Goal: Task Accomplishment & Management: Complete application form

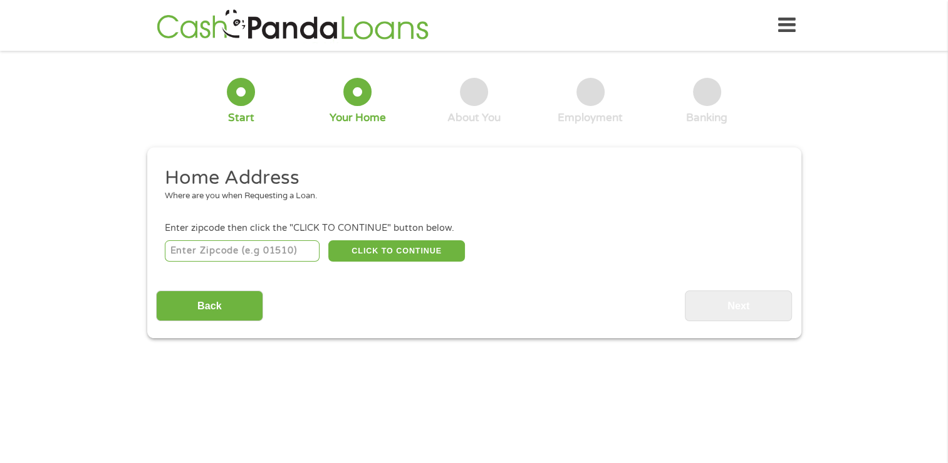
click at [280, 253] on input "number" at bounding box center [242, 250] width 155 height 21
type input "23875"
select select "[US_STATE]"
click at [382, 251] on button "CLICK TO CONTINUE" at bounding box center [396, 250] width 137 height 21
type input "23875"
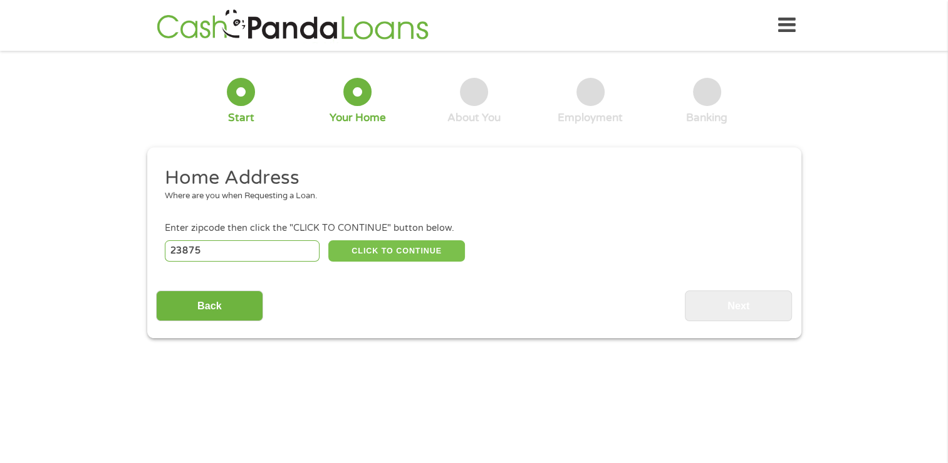
type input "Prince [PERSON_NAME]"
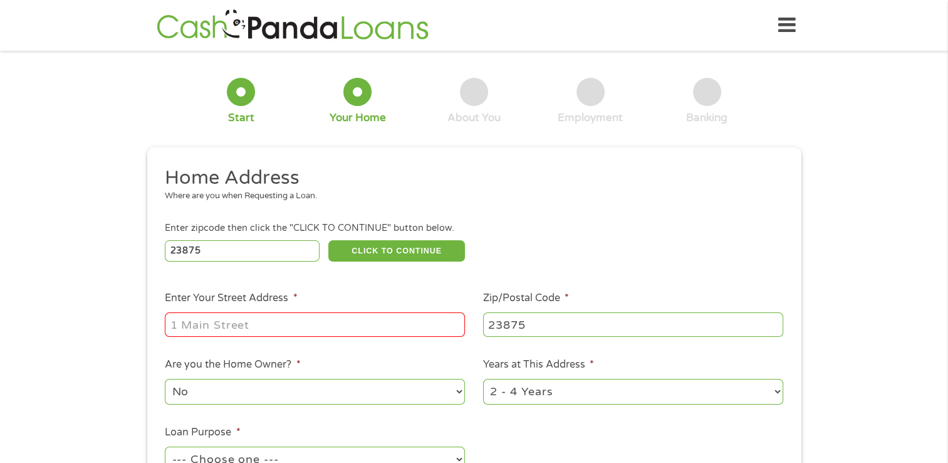
click at [303, 331] on input "Enter Your Street Address *" at bounding box center [315, 324] width 300 height 24
type input "5704 Prince George Drive, Prince George, VA, USA"
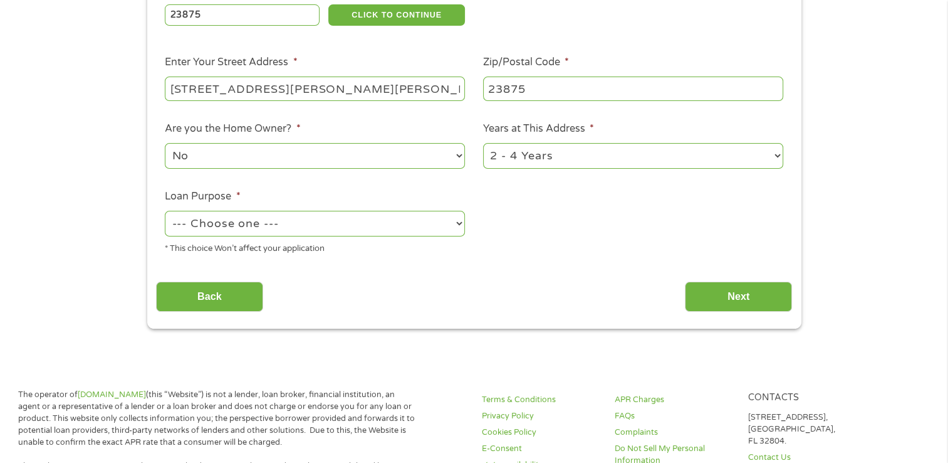
scroll to position [239, 0]
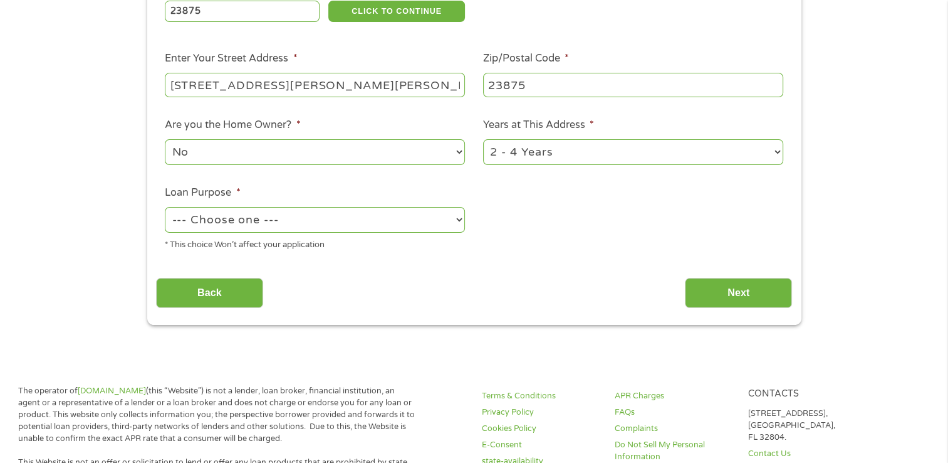
click at [361, 214] on select "--- Choose one --- Pay Bills Debt Consolidation Home Improvement Major Purchase…" at bounding box center [315, 220] width 300 height 26
click at [165, 208] on select "--- Choose one --- Pay Bills Debt Consolidation Home Improvement Major Purchase…" at bounding box center [315, 220] width 300 height 26
click at [327, 219] on select "--- Choose one --- Pay Bills Debt Consolidation Home Improvement Major Purchase…" at bounding box center [315, 220] width 300 height 26
select select "carloan"
click at [165, 208] on select "--- Choose one --- Pay Bills Debt Consolidation Home Improvement Major Purchase…" at bounding box center [315, 220] width 300 height 26
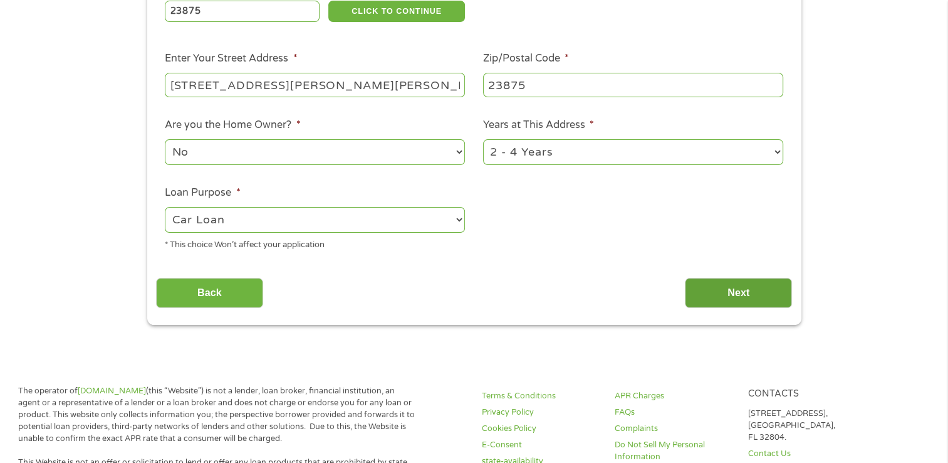
click at [748, 290] on input "Next" at bounding box center [738, 293] width 107 height 31
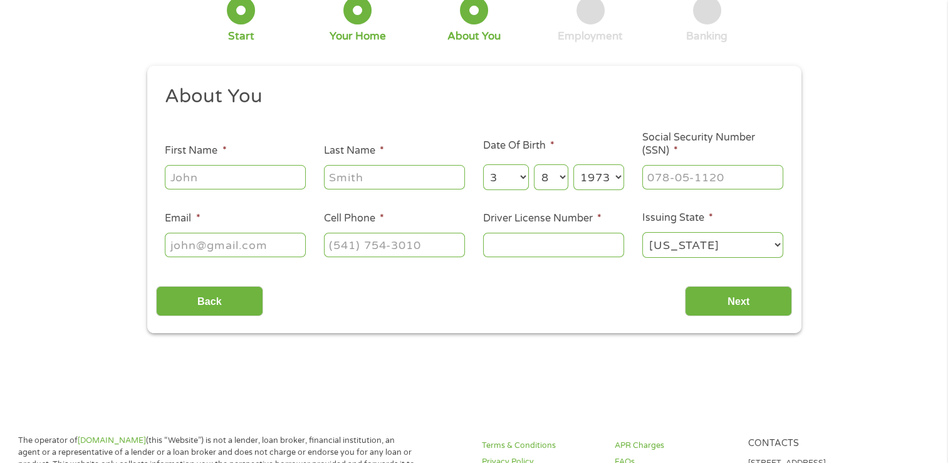
scroll to position [0, 0]
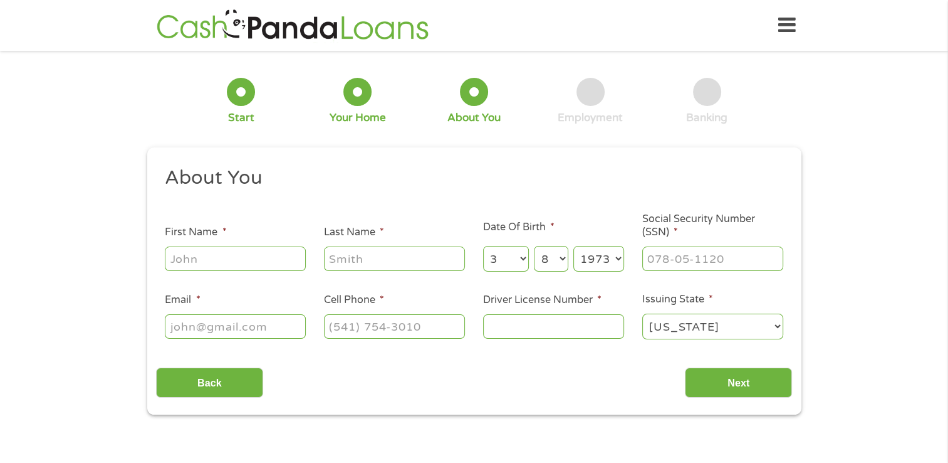
click at [271, 256] on input "First Name *" at bounding box center [235, 258] width 141 height 24
type input "Kristina"
type input "Beale"
select select "8"
select select "14"
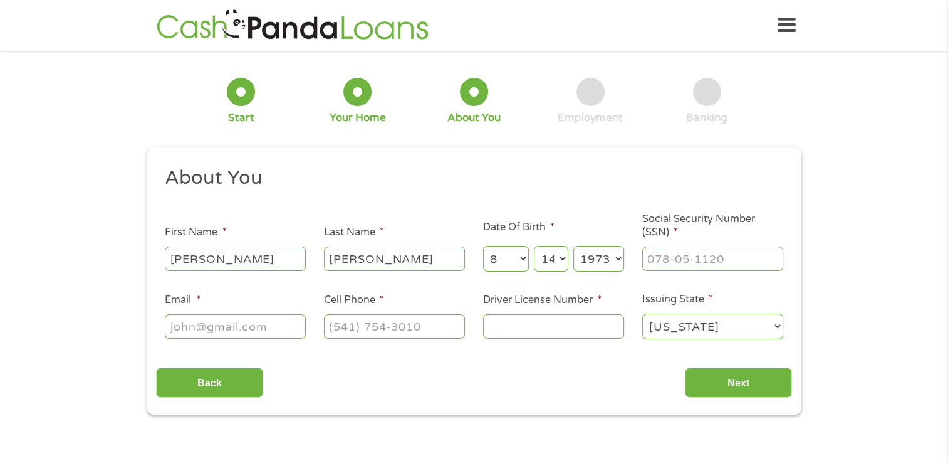
select select "2005"
type input "Andaw2025@gmail.com"
type input "(804) 586-9824"
click at [731, 261] on input "Social Security Number (SSN) *" at bounding box center [713, 258] width 141 height 24
type input "691-03-5732"
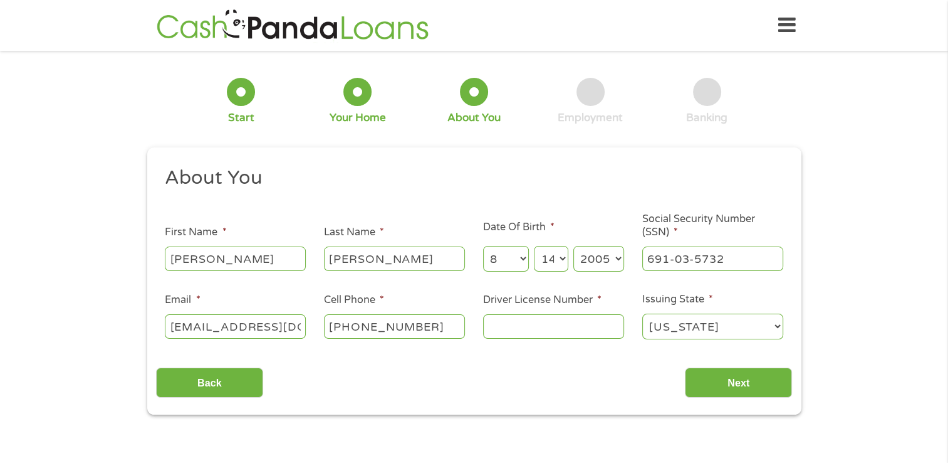
click at [581, 333] on input "Driver License Number *" at bounding box center [553, 326] width 141 height 24
type input "c"
type input "t"
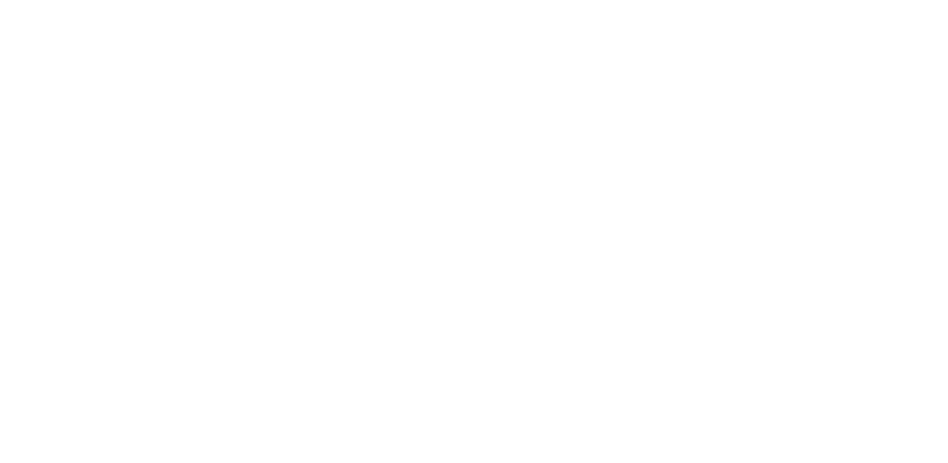
click at [0, 0] on html at bounding box center [0, 0] width 0 height 0
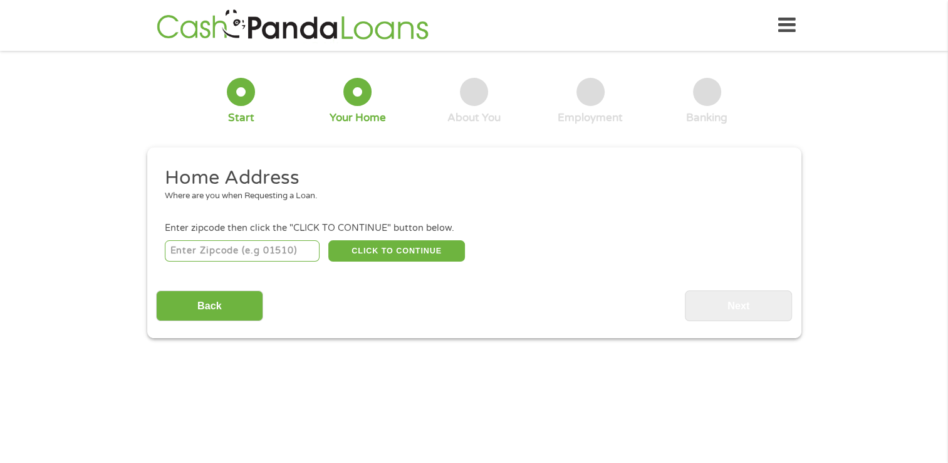
click at [288, 255] on input "number" at bounding box center [242, 250] width 155 height 21
type input "23875"
select select "[US_STATE]"
click at [409, 248] on button "CLICK TO CONTINUE" at bounding box center [396, 250] width 137 height 21
type input "23875"
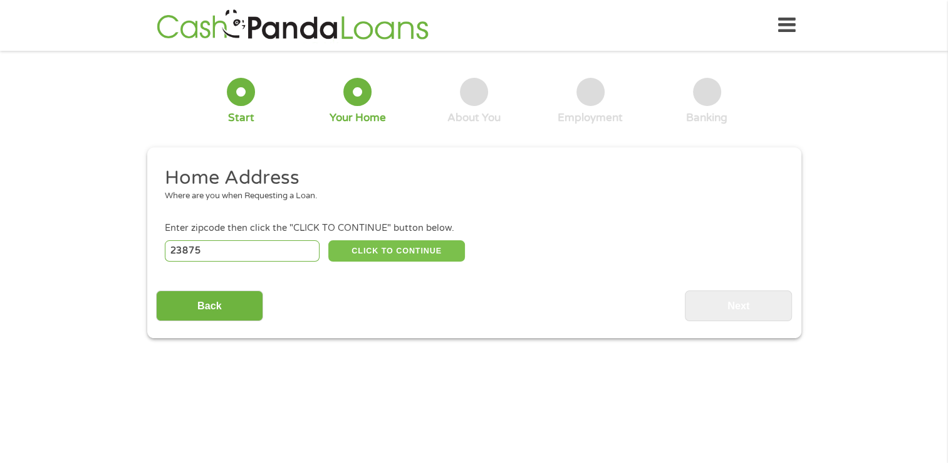
type input "Prince [PERSON_NAME]"
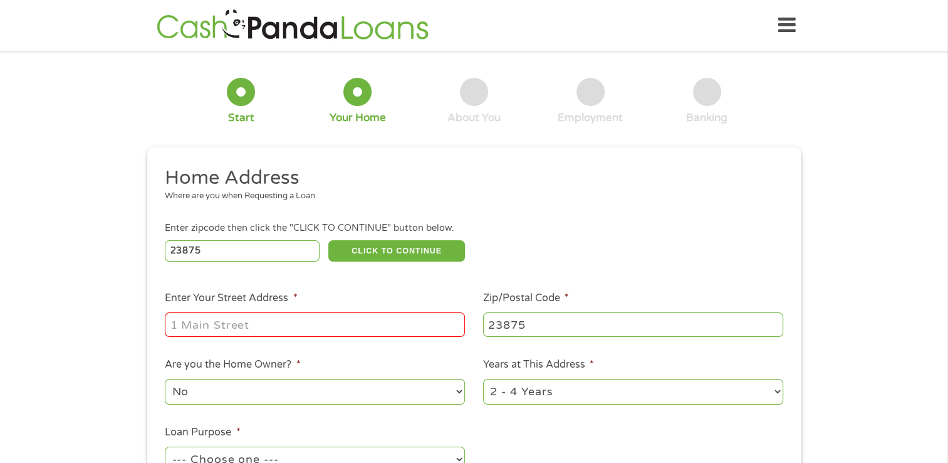
click at [399, 328] on input "Enter Your Street Address *" at bounding box center [315, 324] width 300 height 24
type input "[STREET_ADDRESS][PERSON_NAME]"
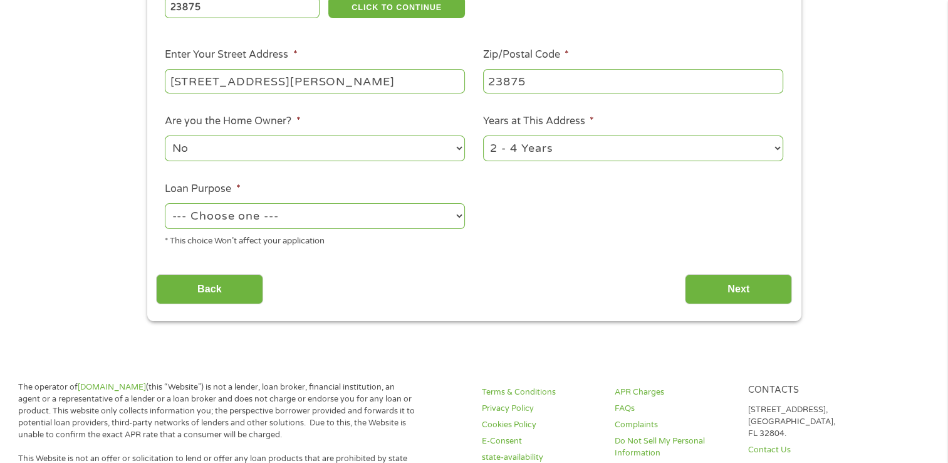
scroll to position [261, 0]
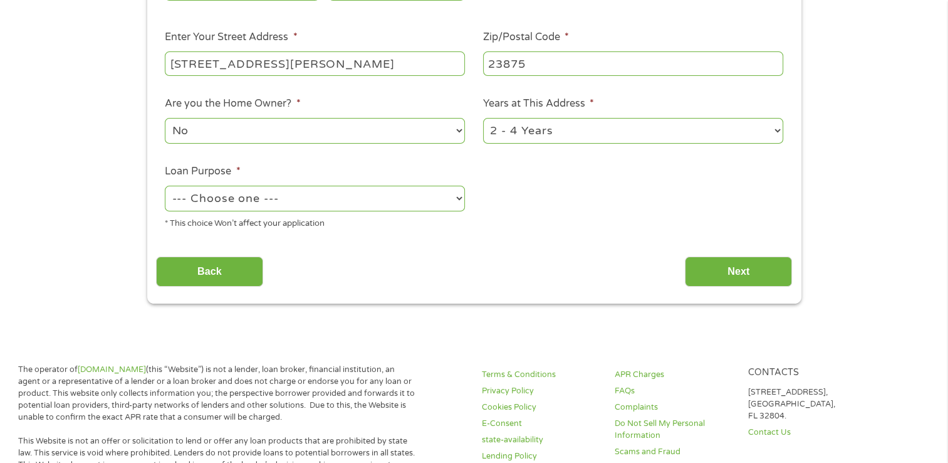
click at [401, 206] on select "--- Choose one --- Pay Bills Debt Consolidation Home Improvement Major Purchase…" at bounding box center [315, 199] width 300 height 26
select select "carloan"
click at [165, 187] on select "--- Choose one --- Pay Bills Debt Consolidation Home Improvement Major Purchase…" at bounding box center [315, 199] width 300 height 26
click at [745, 281] on input "Next" at bounding box center [738, 271] width 107 height 31
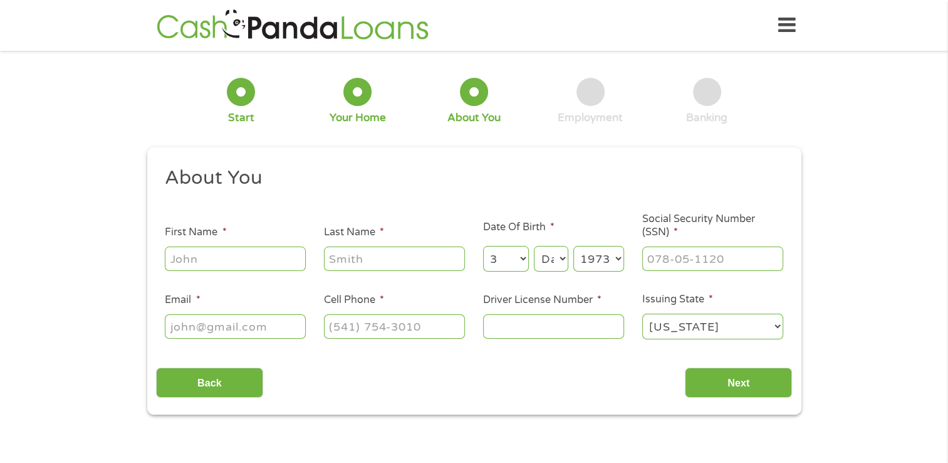
scroll to position [0, 0]
click at [253, 263] on input "First Name *" at bounding box center [235, 258] width 141 height 24
type input "[PERSON_NAME]"
select select "8"
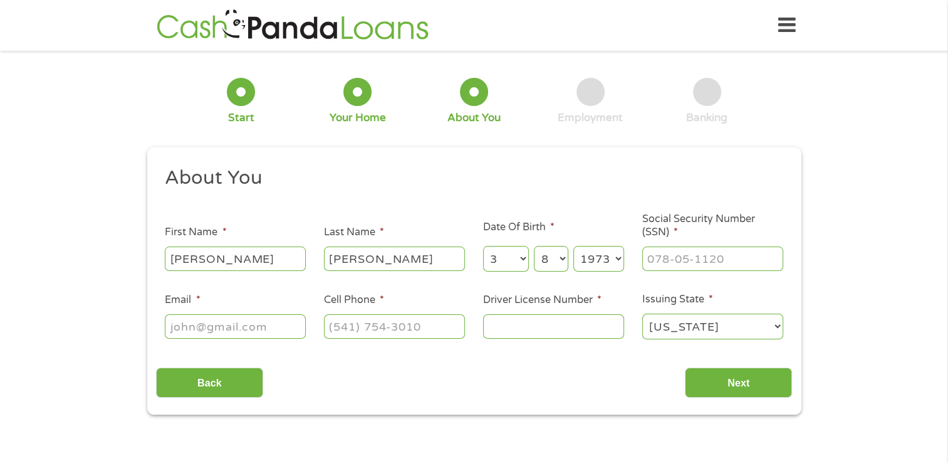
select select "1971"
type input "[EMAIL_ADDRESS][DOMAIN_NAME]"
type input "[PHONE_NUMBER]"
click at [609, 255] on select "Year [DATE] 2006 2005 2004 2003 2002 2001 2000 1999 1998 1997 1996 1995 1994 19…" at bounding box center [599, 259] width 51 height 26
select select "1973"
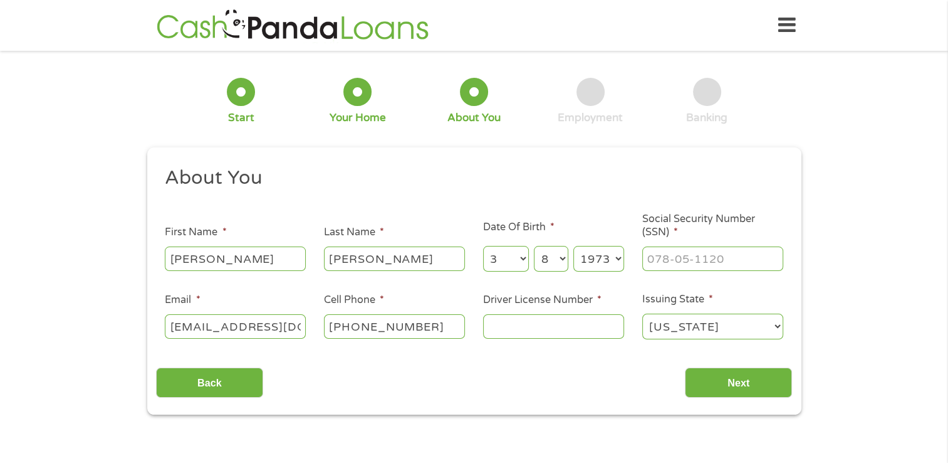
click at [574, 246] on select "Year [DATE] 2006 2005 2004 2003 2002 2001 2000 1999 1998 1997 1996 1995 1994 19…" at bounding box center [599, 259] width 51 height 26
click at [690, 256] on input "Social Security Number (SSN) *" at bounding box center [713, 258] width 141 height 24
type input "224-17-0481"
click at [736, 384] on input "Next" at bounding box center [738, 382] width 107 height 31
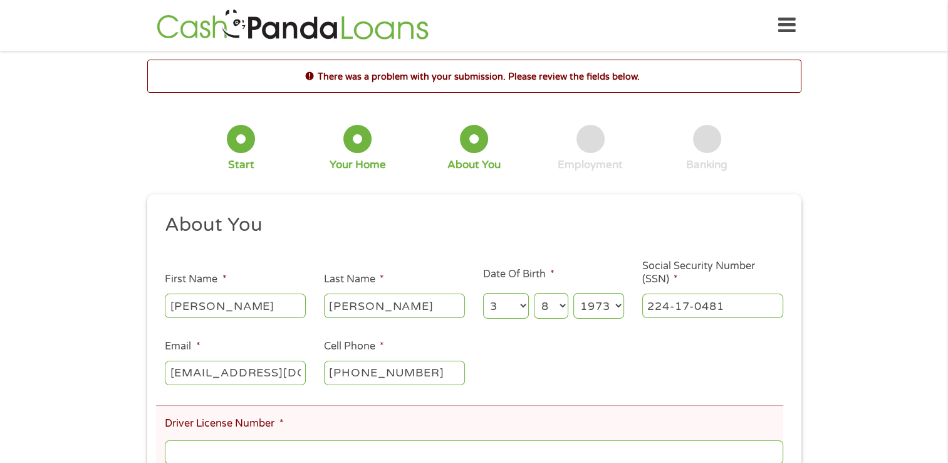
scroll to position [5, 5]
